Goal: Task Accomplishment & Management: Use online tool/utility

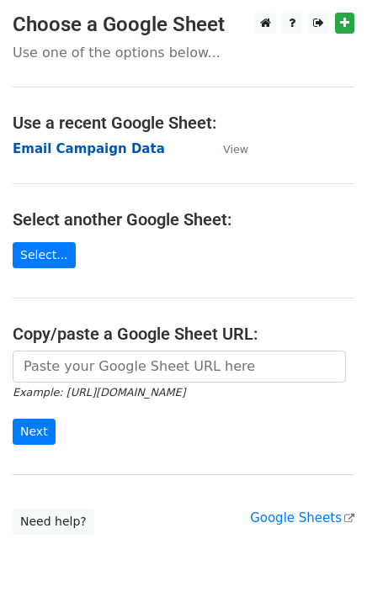
click at [60, 149] on strong "Email Campaign Data" at bounding box center [89, 148] width 152 height 15
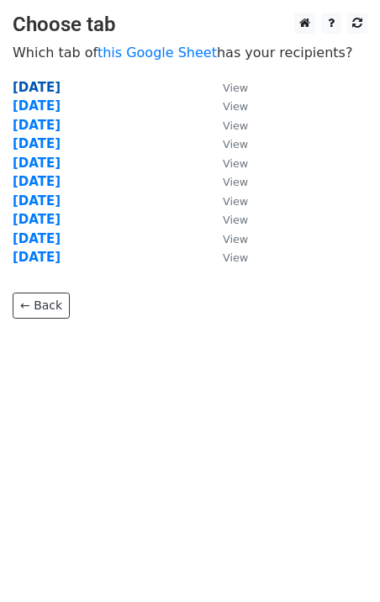
click at [61, 82] on strong "[DATE]" at bounding box center [37, 87] width 48 height 15
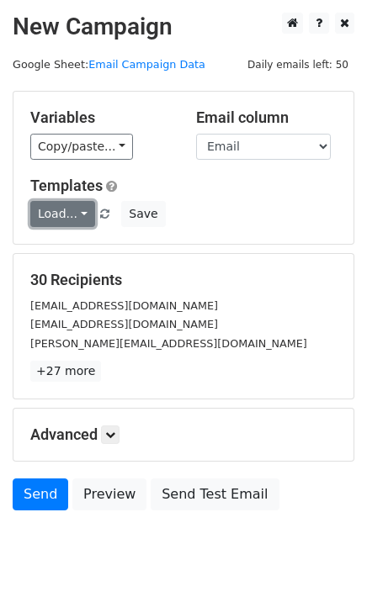
click at [67, 210] on link "Load..." at bounding box center [62, 214] width 65 height 26
click at [166, 171] on div "Variables Copy/paste... {{Email}} {{Name}} Email column Email Name Templates Lo…" at bounding box center [183, 168] width 340 height 152
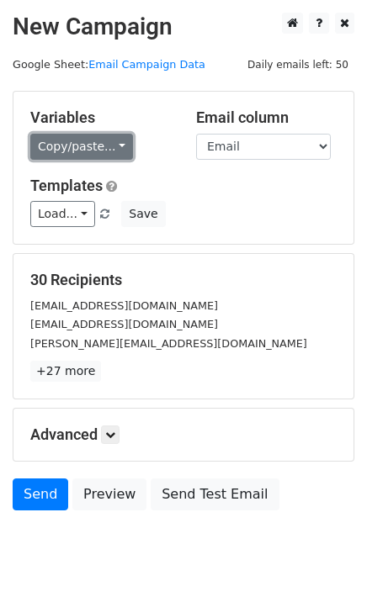
click at [104, 143] on link "Copy/paste..." at bounding box center [81, 147] width 103 height 26
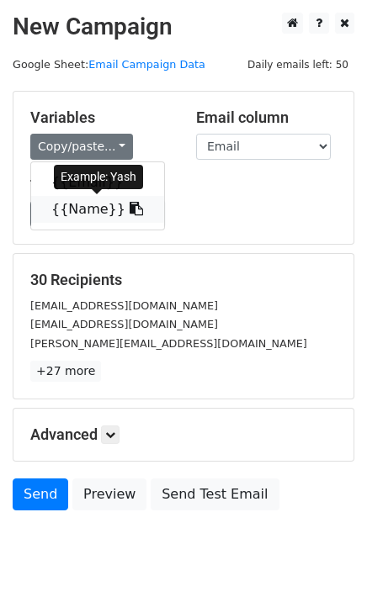
click at [129, 206] on icon at bounding box center [135, 208] width 13 height 13
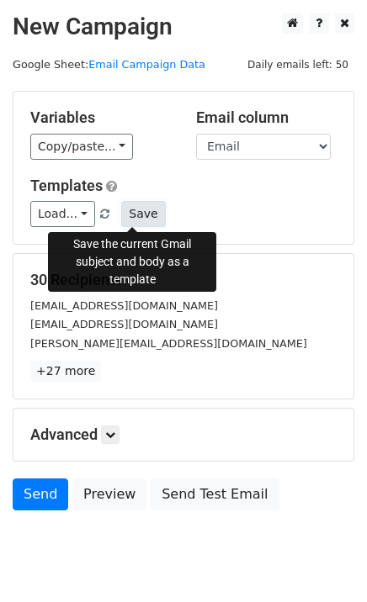
click at [131, 206] on button "Save" at bounding box center [143, 214] width 44 height 26
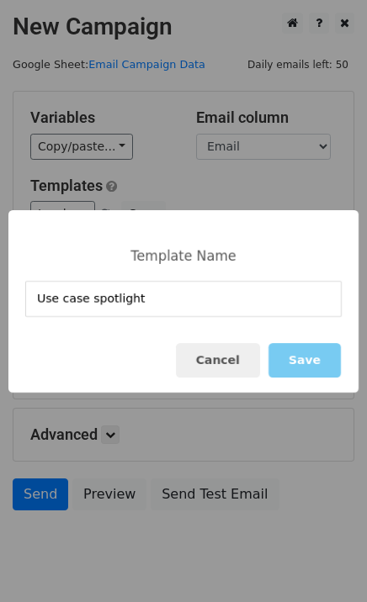
type input "Use case spotlight"
click at [298, 361] on button "Save" at bounding box center [304, 360] width 72 height 34
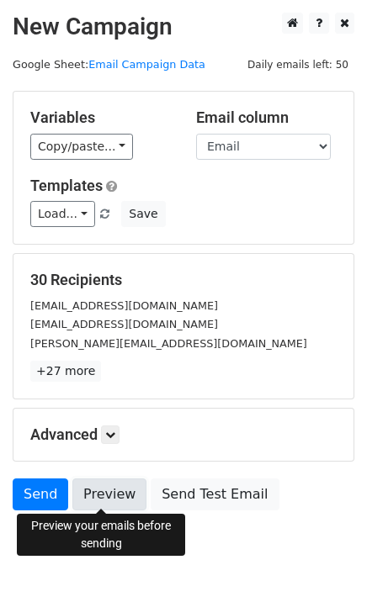
click at [85, 486] on link "Preview" at bounding box center [109, 494] width 74 height 32
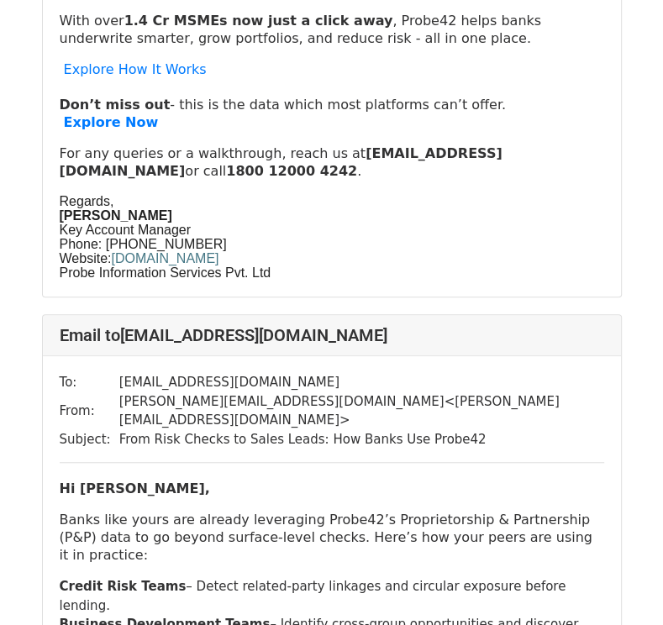
scroll to position [544, 0]
